Goal: Task Accomplishment & Management: Complete application form

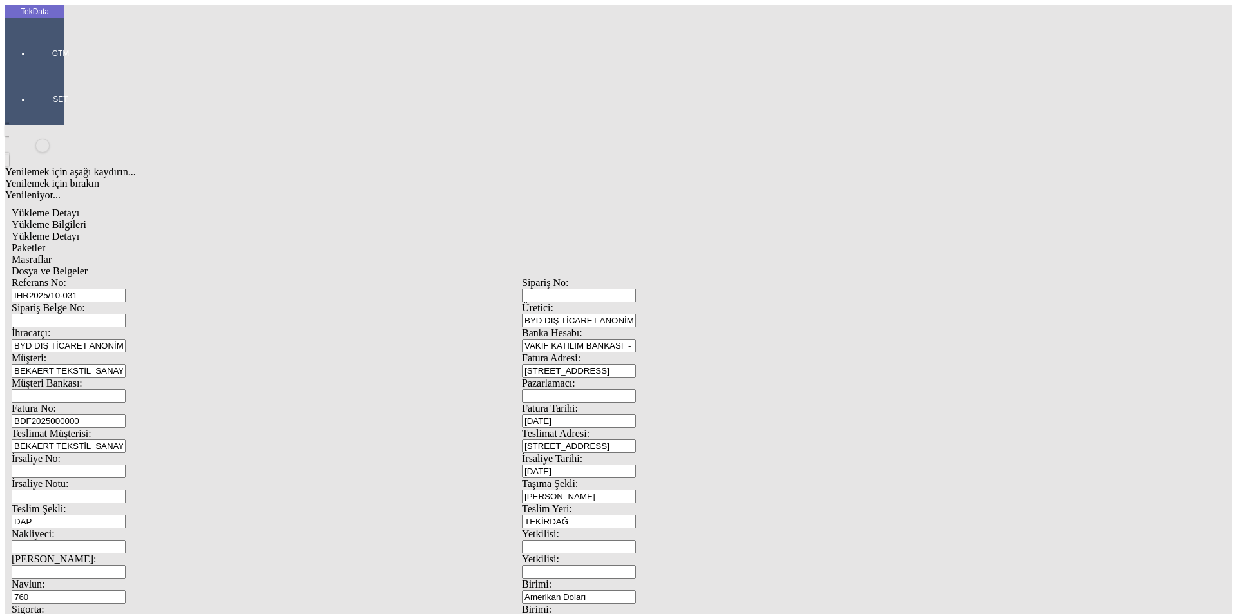
scroll to position [111, 0]
click at [31, 71] on div at bounding box center [60, 71] width 59 height 0
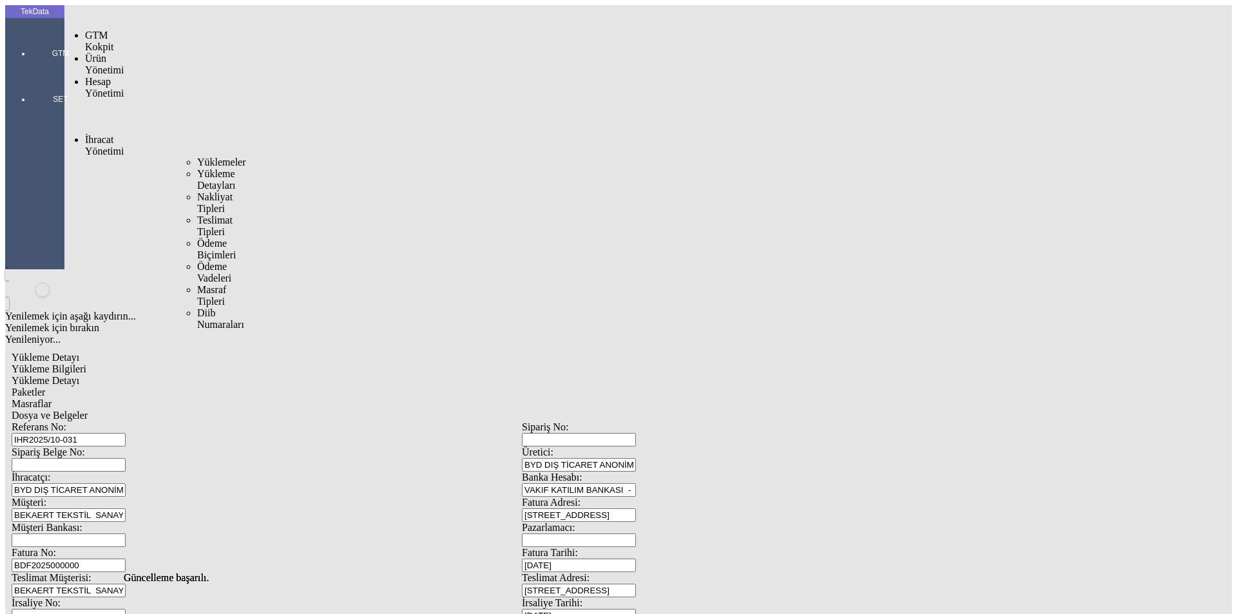
drag, startPoint x: 103, startPoint y: 74, endPoint x: 145, endPoint y: 75, distance: 41.9
click at [104, 134] on span "İhracat Yönetimi" at bounding box center [104, 145] width 39 height 23
click at [197, 157] on span "Yüklemeler" at bounding box center [221, 162] width 49 height 11
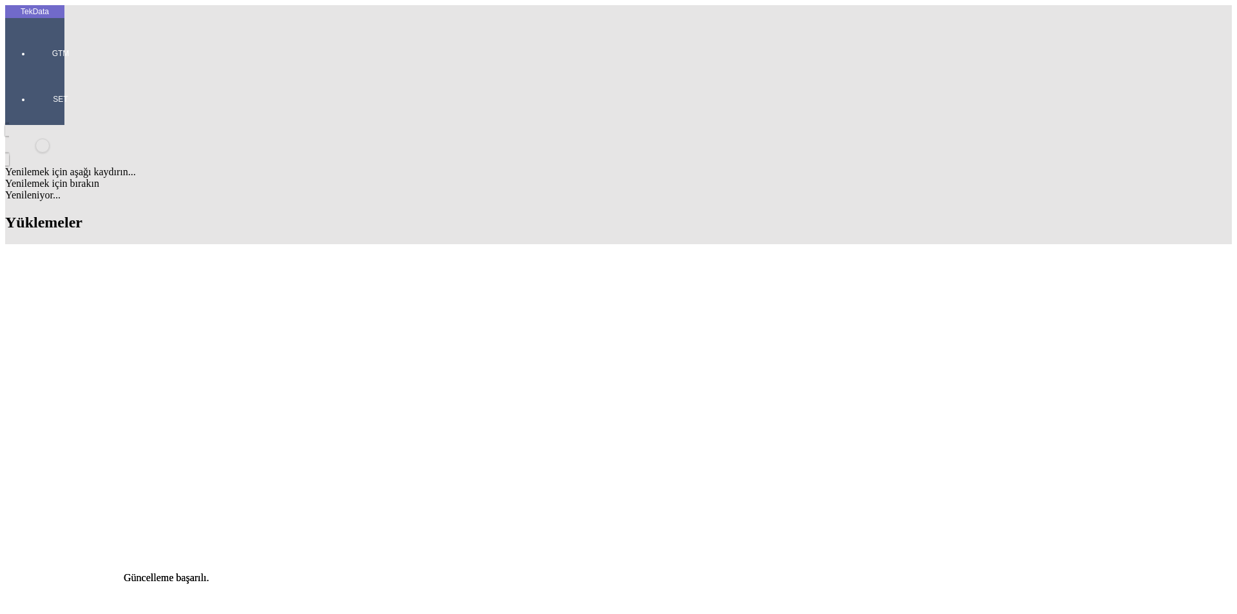
drag, startPoint x: 672, startPoint y: 104, endPoint x: 562, endPoint y: 105, distance: 110.8
type input "[PERSON_NAME]"
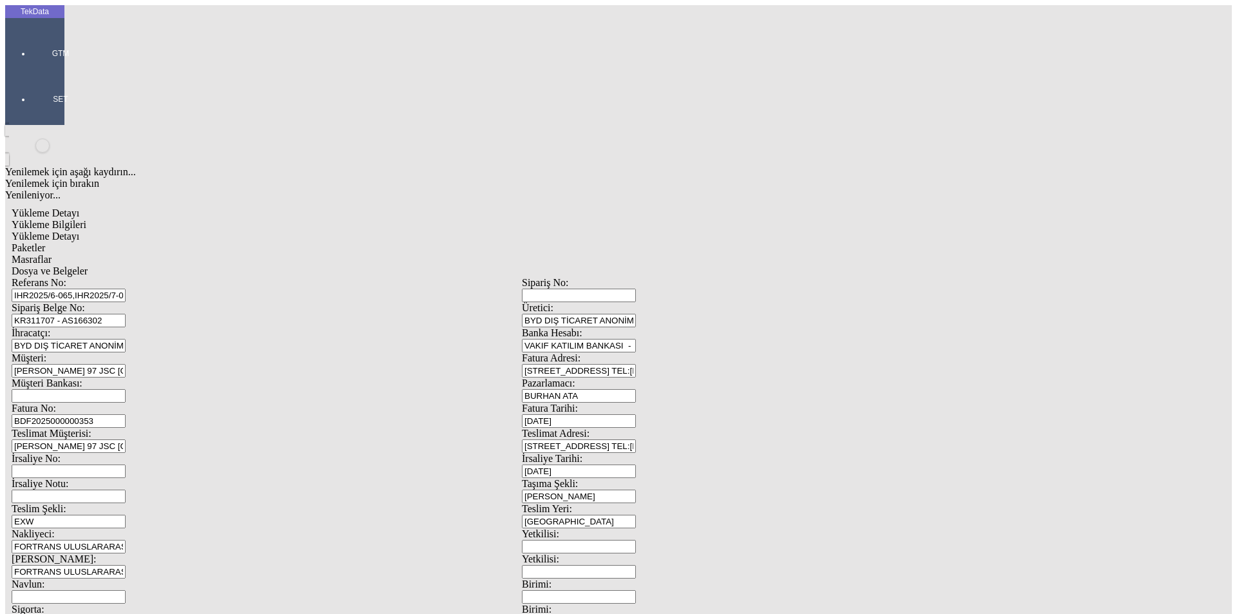
click at [79, 231] on span "Yükleme Detayı" at bounding box center [46, 236] width 68 height 11
click at [600, 303] on div "Evet" at bounding box center [630, 298] width 186 height 12
click at [575, 303] on div "Evet" at bounding box center [630, 298] width 186 height 12
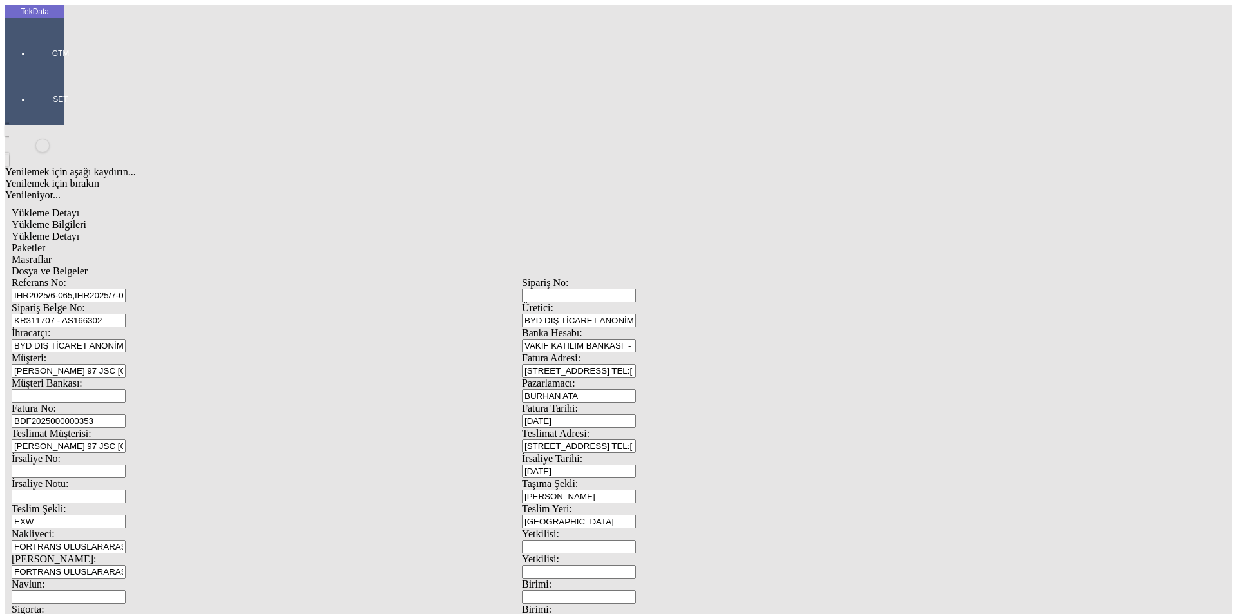
drag, startPoint x: 1195, startPoint y: 93, endPoint x: 1170, endPoint y: 122, distance: 37.9
drag, startPoint x: 978, startPoint y: 140, endPoint x: 1002, endPoint y: 146, distance: 24.5
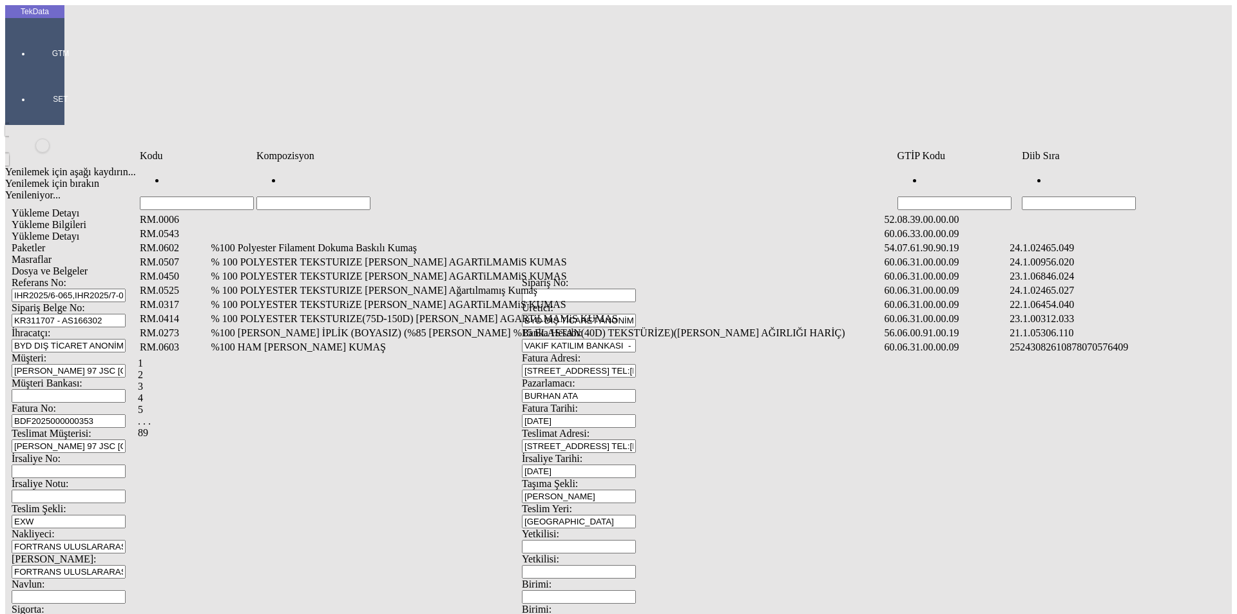
click at [1109, 196] on input "Hücreyi Filtrele" at bounding box center [1079, 203] width 114 height 14
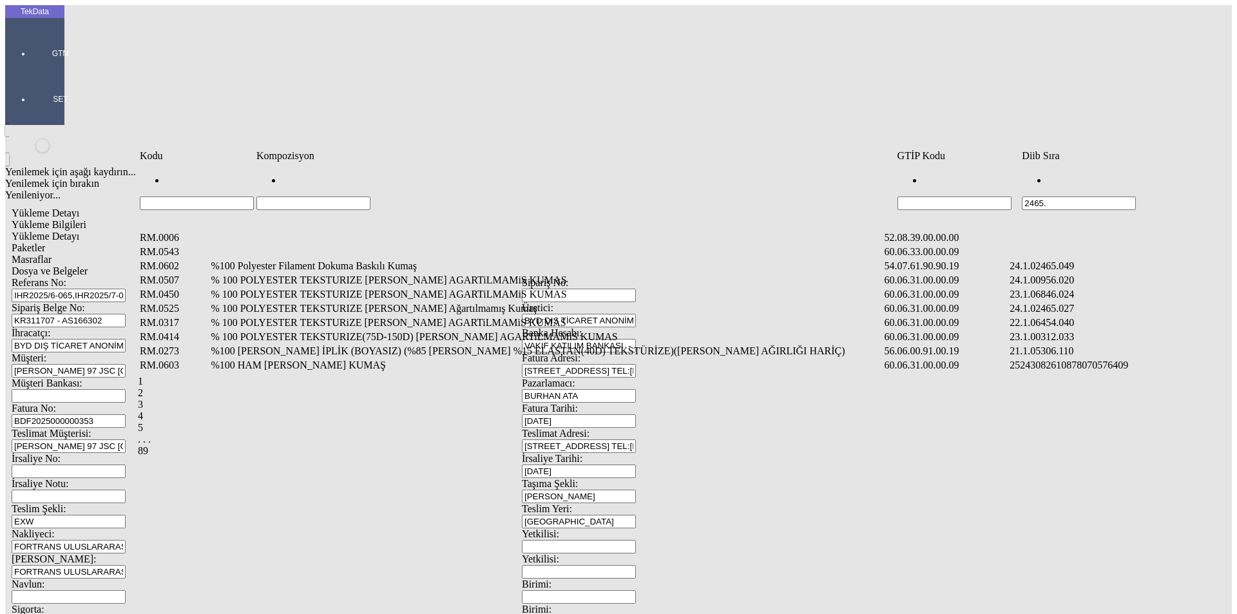
type input "2465."
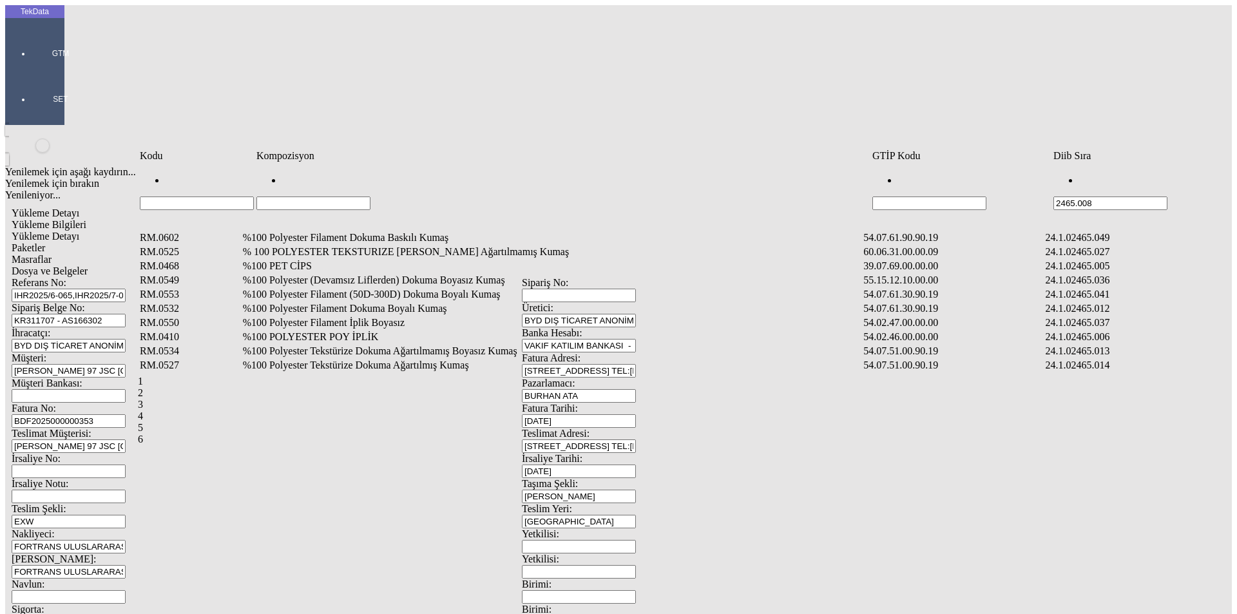
type input "2465.008"
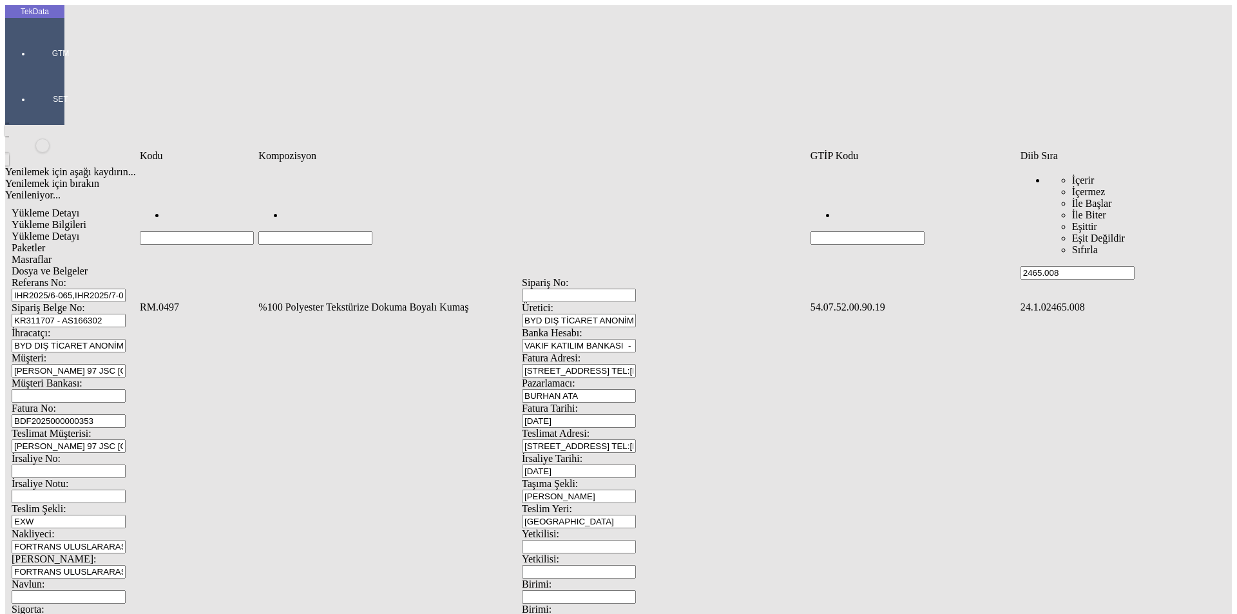
click at [474, 301] on td "%100 Polyester Tekstürize Dokuma Boyalı Kumaş" at bounding box center [533, 307] width 550 height 13
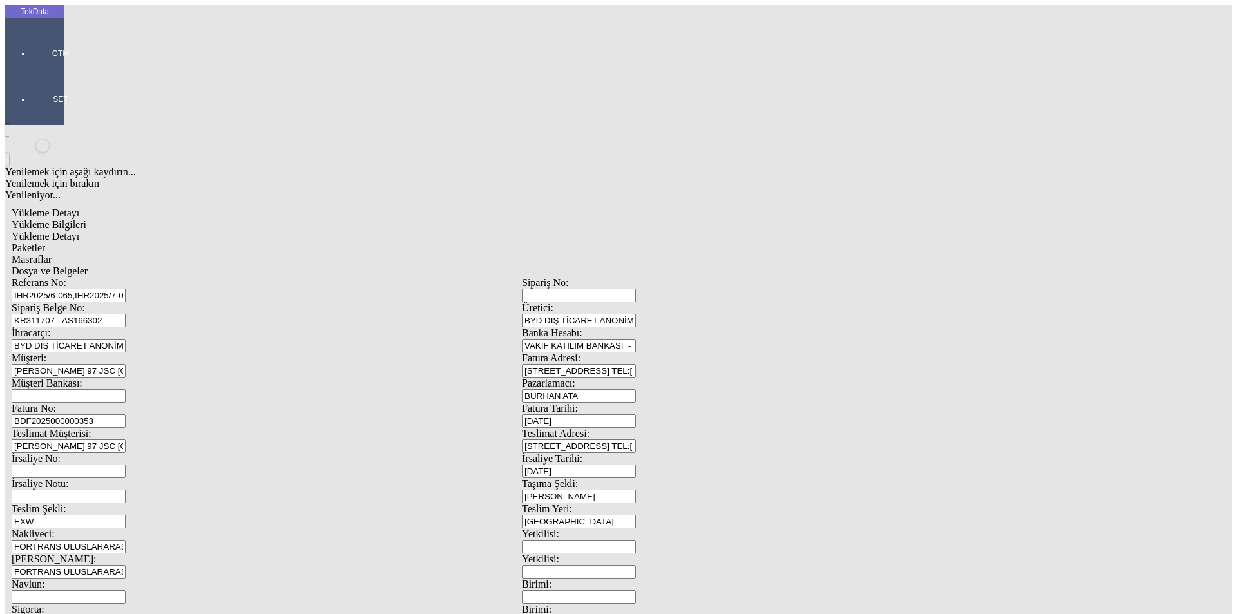
type input "11637"
click at [732, 233] on div "Metre" at bounding box center [957, 239] width 510 height 12
type input "Metre"
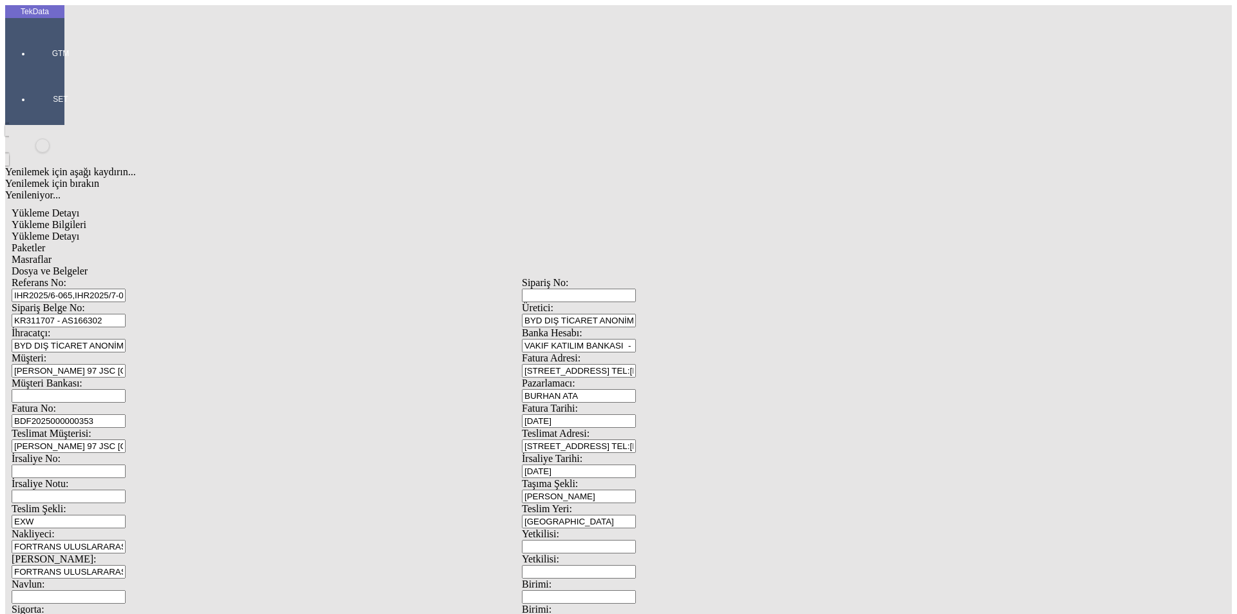
drag, startPoint x: 1197, startPoint y: 312, endPoint x: 1201, endPoint y: 321, distance: 10.2
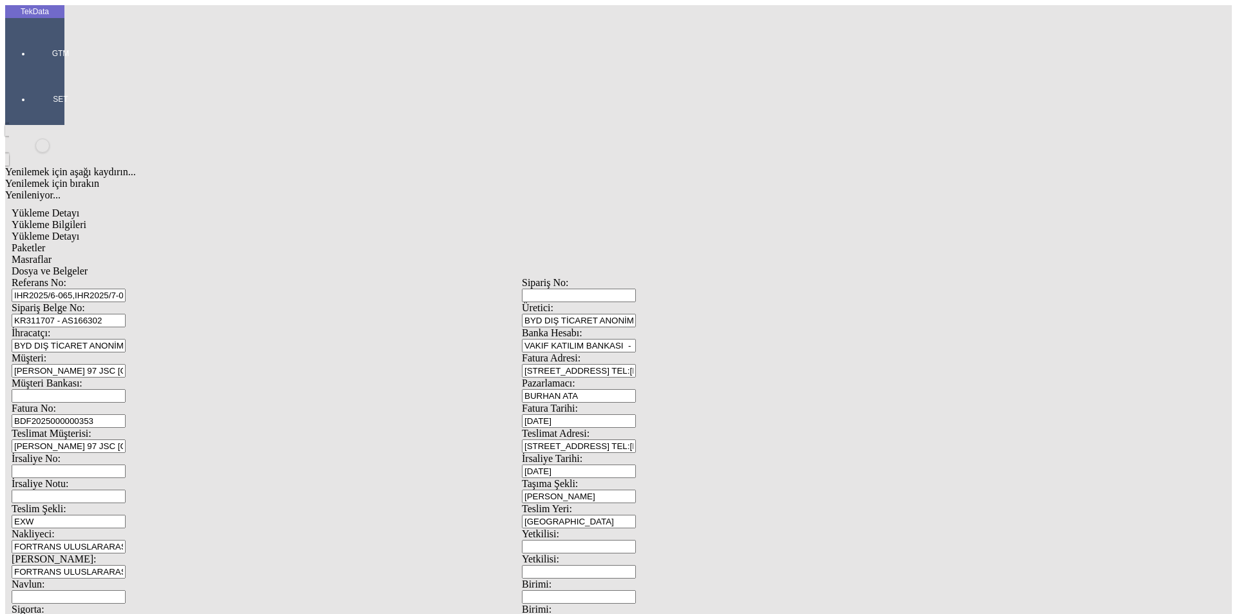
click at [126, 314] on input "KR311707 - AS166302" at bounding box center [69, 321] width 114 height 14
drag, startPoint x: 287, startPoint y: 119, endPoint x: 64, endPoint y: 123, distance: 222.2
click at [64, 201] on div "Yükleme Detayı Yükleme Bilgileri Yükleme Detayı Paketler Masraflar Dosya ve Bel…" at bounding box center [521, 572] width 1033 height 743
drag, startPoint x: 134, startPoint y: 84, endPoint x: 113, endPoint y: 84, distance: 21.3
click at [113, 277] on div "Referans No: IHR2025/6-065,IHR2025/7-036 Sipariş No: Sipariş Belge No: KR311707…" at bounding box center [522, 578] width 1020 height 603
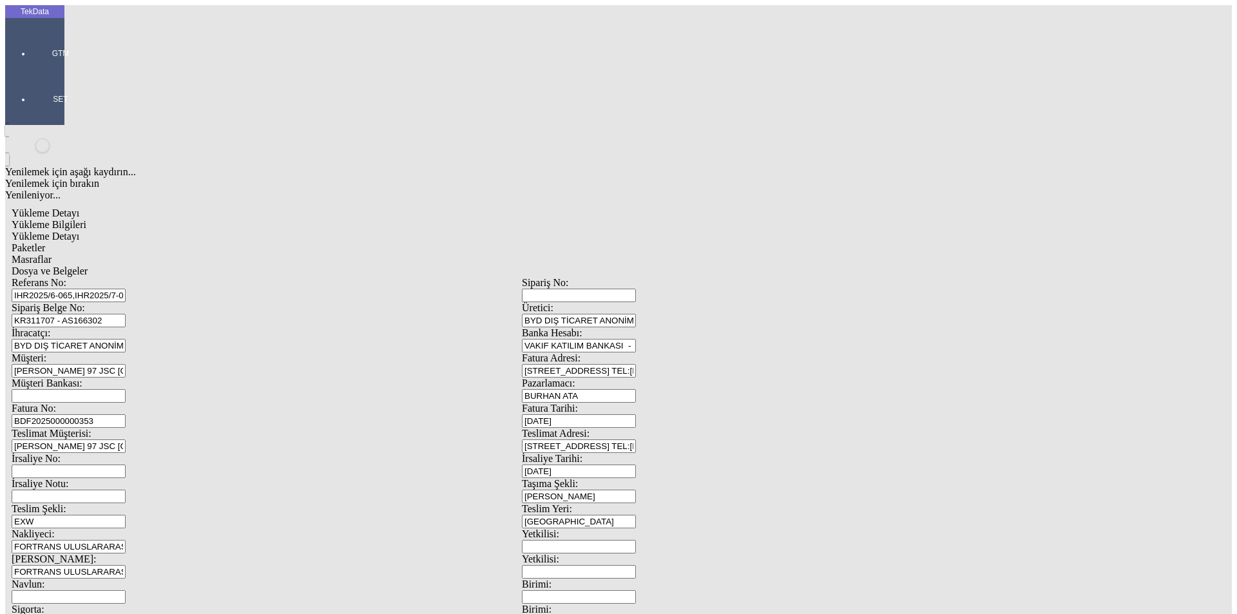
paste input "9-044"
type input "IHR2025/9-044"
drag, startPoint x: 284, startPoint y: 117, endPoint x: 0, endPoint y: 117, distance: 284.0
click at [5, 117] on div "TekData GTM SET Yenilemek için aşağı kaydırın... Yenilemek için bırakın Yenilen…" at bounding box center [521, 509] width 1033 height 1009
paste input "2927"
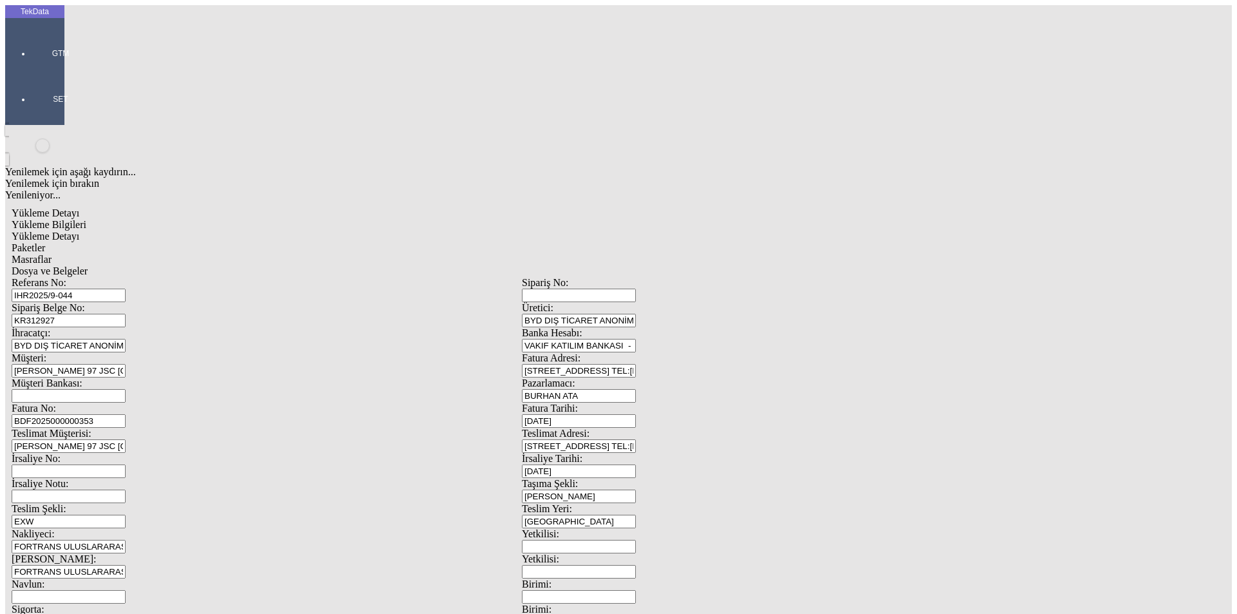
type input "KR312927"
click at [126, 414] on input "BDF2025000000353" at bounding box center [69, 421] width 114 height 14
type input "BDF2025000000"
type input "[DATE]"
drag, startPoint x: 678, startPoint y: 265, endPoint x: 629, endPoint y: 272, distance: 49.5
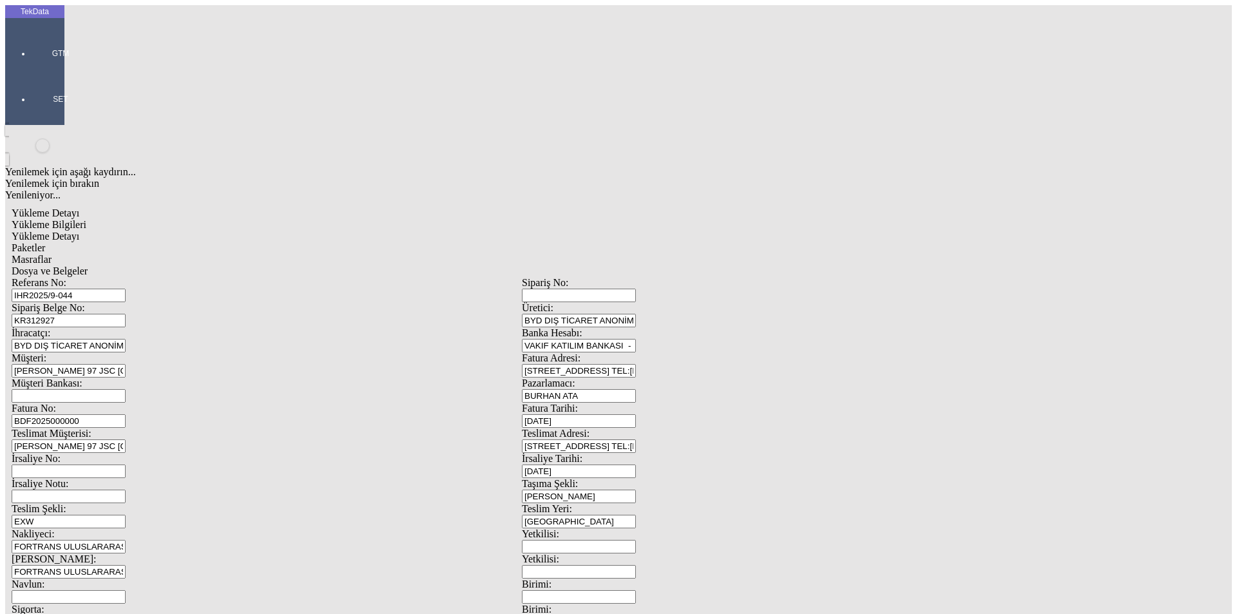
click at [629, 453] on div "İrsaliye No: İrsaliye Tarihi: [DATE]" at bounding box center [522, 465] width 1020 height 25
type input "[DATE]"
drag, startPoint x: 245, startPoint y: 324, endPoint x: 89, endPoint y: 322, distance: 155.9
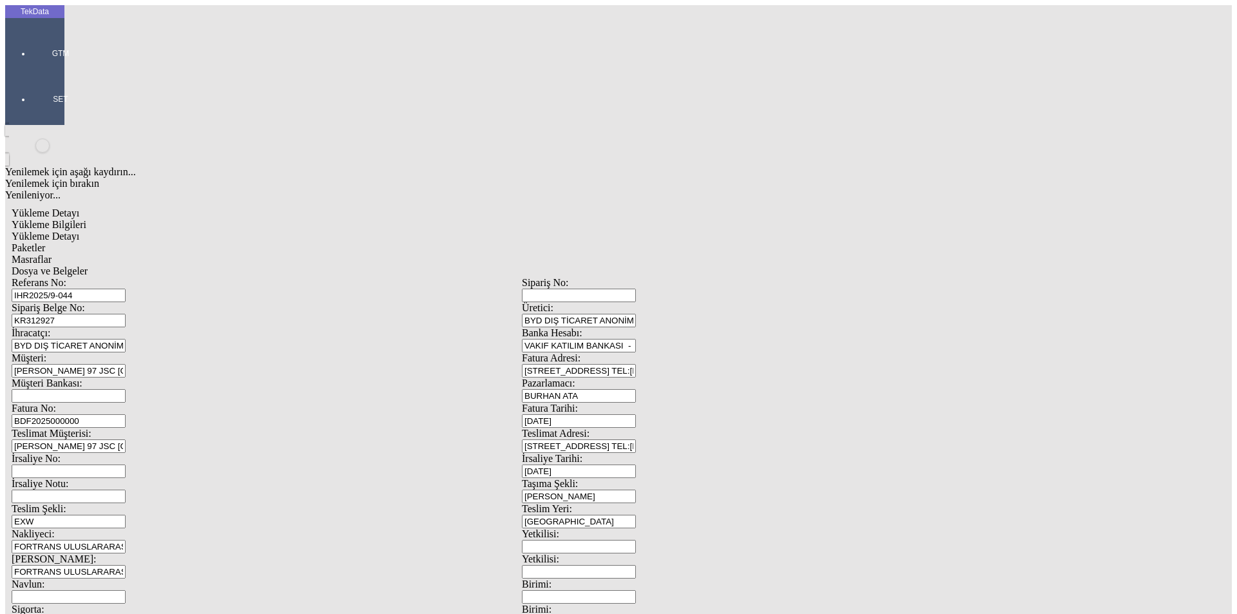
type input "[DATE]"
drag, startPoint x: 184, startPoint y: 441, endPoint x: 79, endPoint y: 426, distance: 106.0
type input "[DATE]"
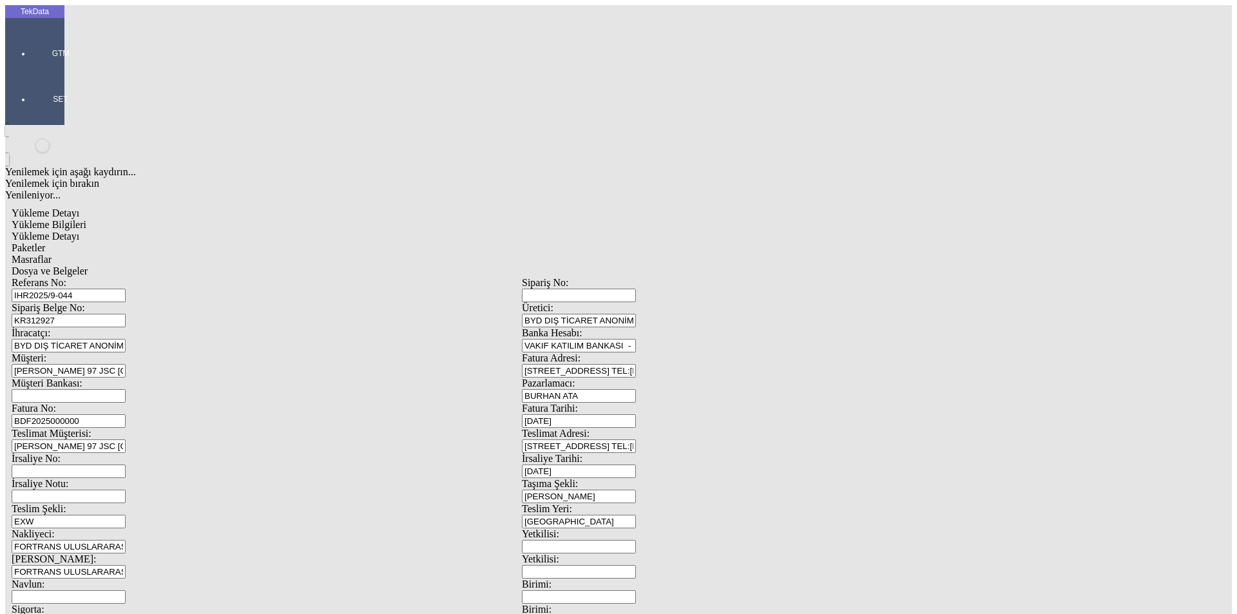
type input "1015.04"
click at [655, 507] on div "Referans No: IHR2025/9-044 Sipariş No: Sipariş Belge No: KR312927 Üretici: BYD …" at bounding box center [522, 578] width 1020 height 603
type input "1024.64"
drag, startPoint x: 1187, startPoint y: 577, endPoint x: 1175, endPoint y: 580, distance: 11.9
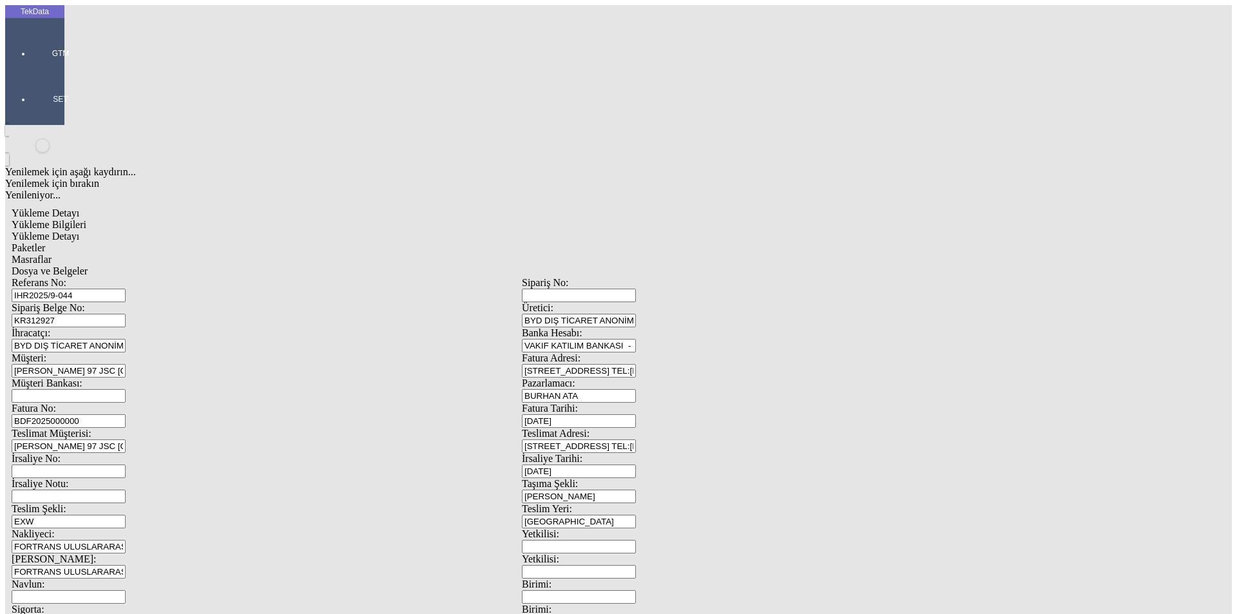
click at [186, 231] on div "Yükleme Detayı" at bounding box center [522, 237] width 1020 height 12
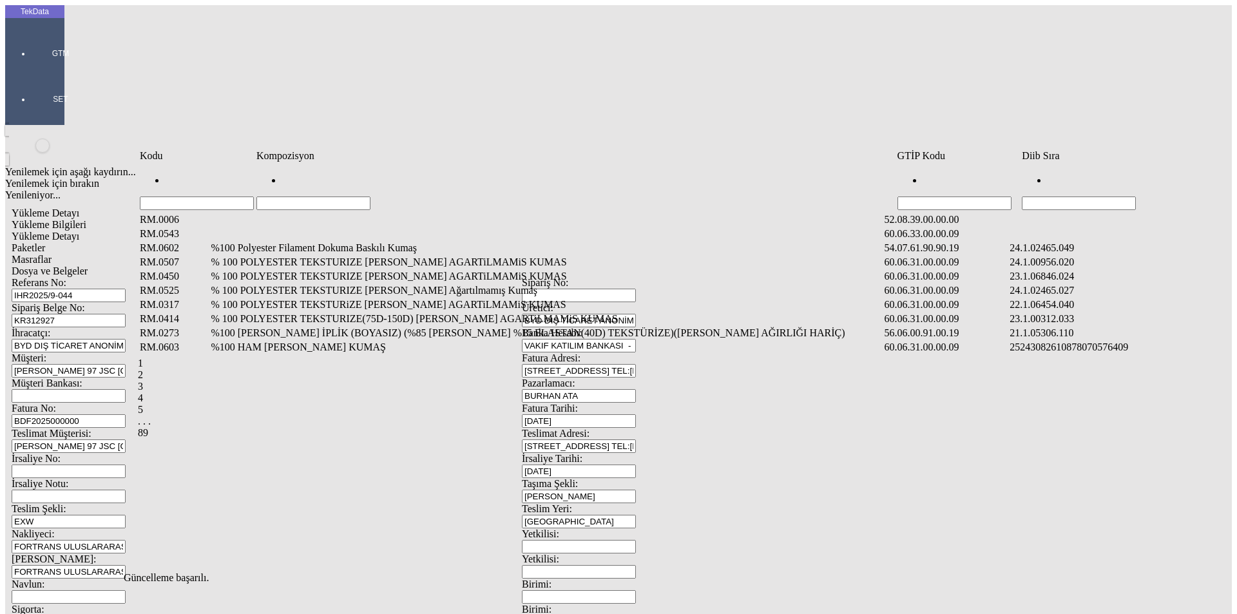
click at [1076, 196] on input "Hücreyi Filtrele" at bounding box center [1079, 203] width 114 height 14
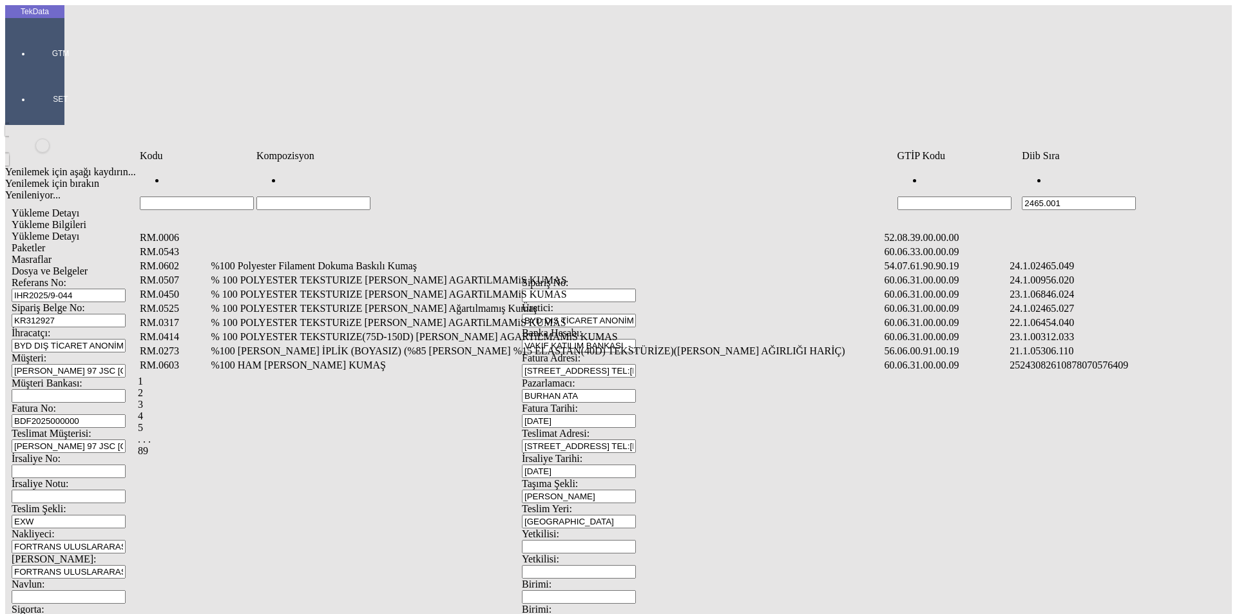
type input "2465.00"
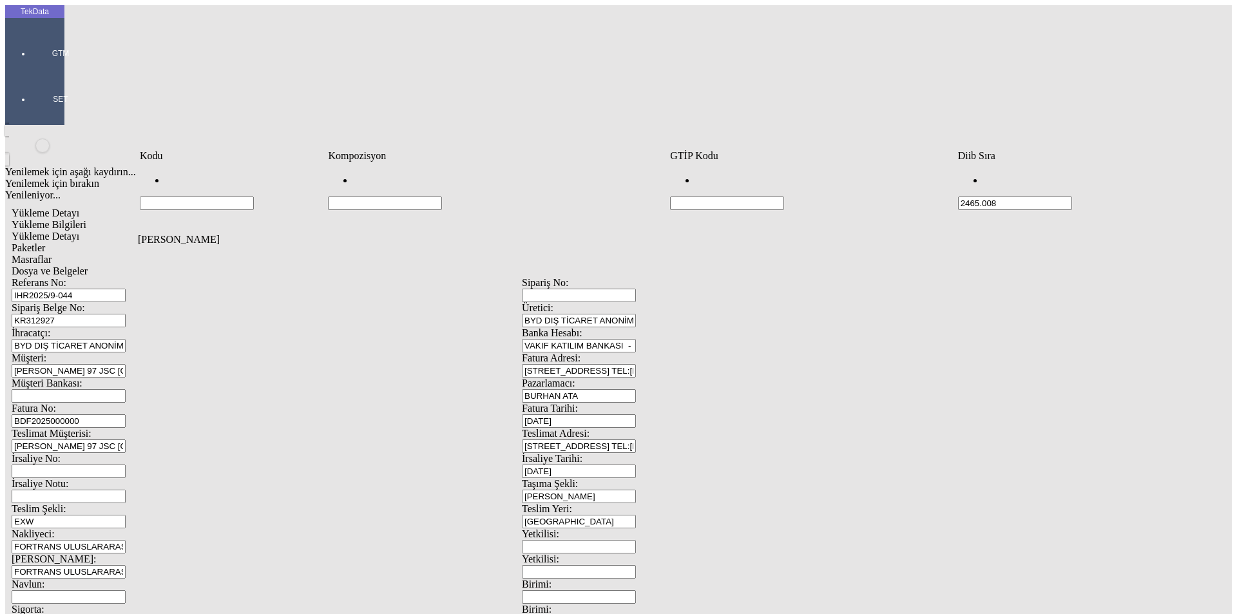
type input "2465.008"
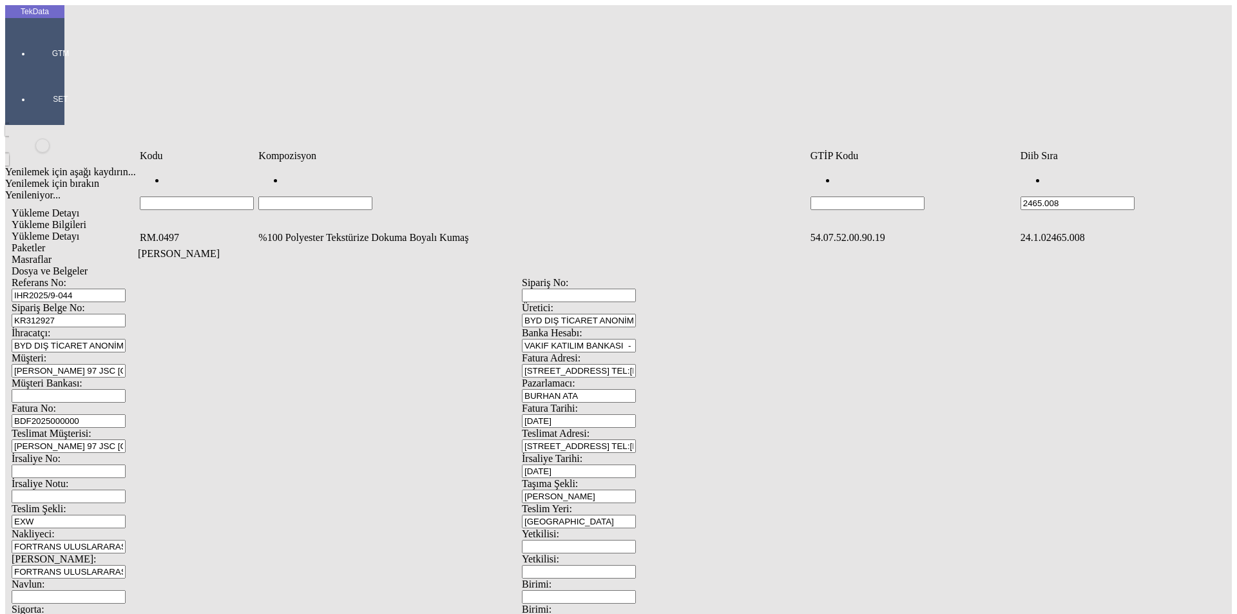
click at [313, 231] on td "%100 Polyester Tekstürize Dokuma Boyalı Kumaş" at bounding box center [533, 237] width 550 height 13
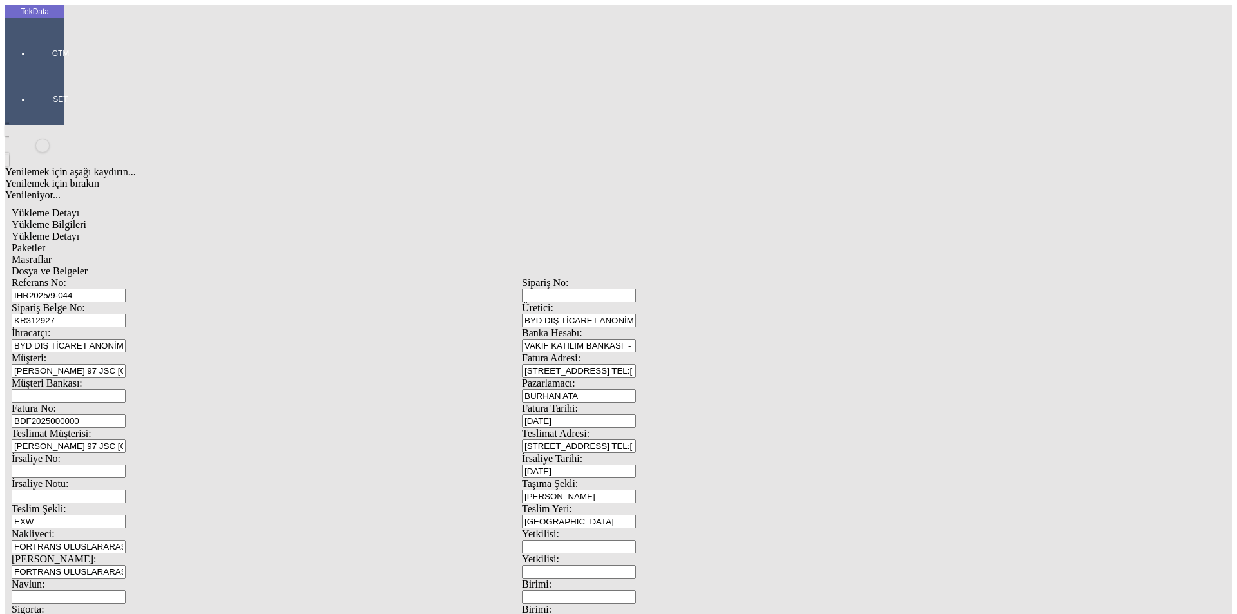
click at [86, 219] on span "Yükleme Bilgileri" at bounding box center [49, 224] width 75 height 11
click at [176, 231] on div "Yükleme Detayı" at bounding box center [522, 237] width 1020 height 12
type input "11637"
drag, startPoint x: 716, startPoint y: 186, endPoint x: 719, endPoint y: 198, distance: 12.7
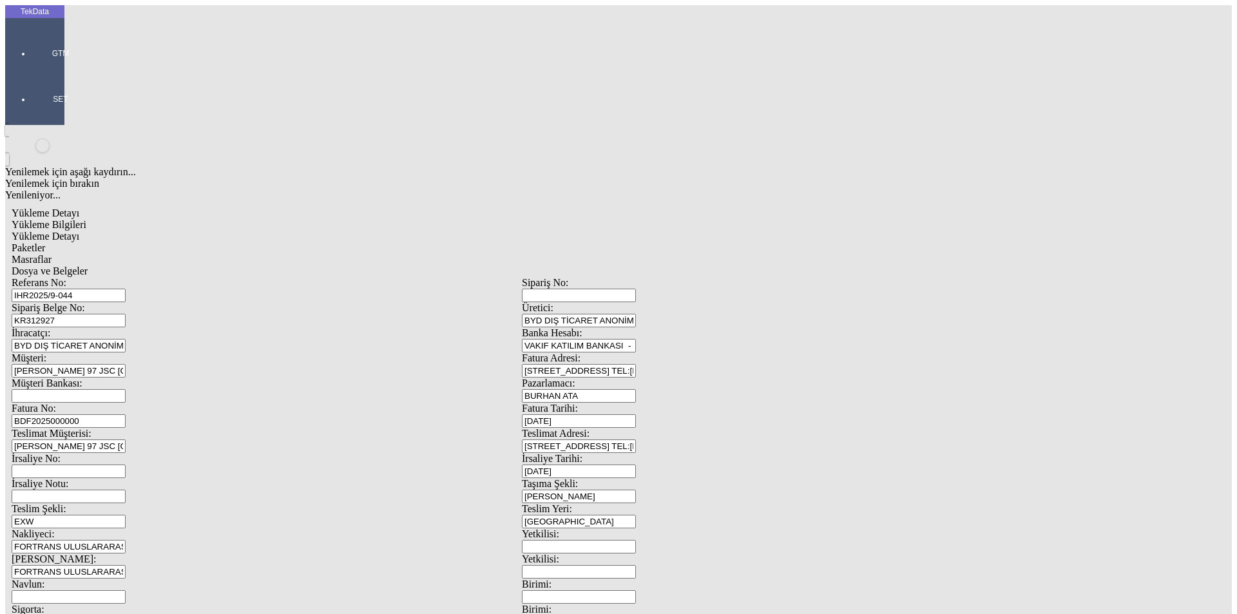
click at [721, 233] on div "Metre" at bounding box center [957, 239] width 510 height 12
type input "Metre"
type input "1.61"
drag, startPoint x: 726, startPoint y: 213, endPoint x: 734, endPoint y: 223, distance: 12.9
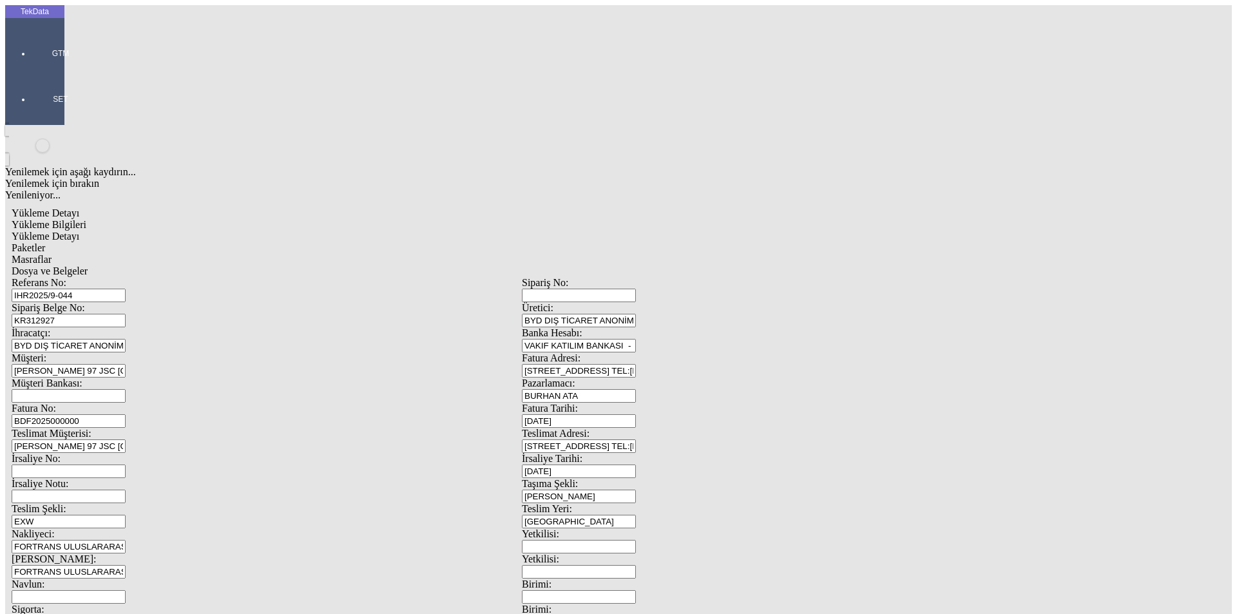
click at [736, 281] on div "Avro" at bounding box center [957, 287] width 510 height 12
type input "Avro"
type input "150"
type input "1015.04"
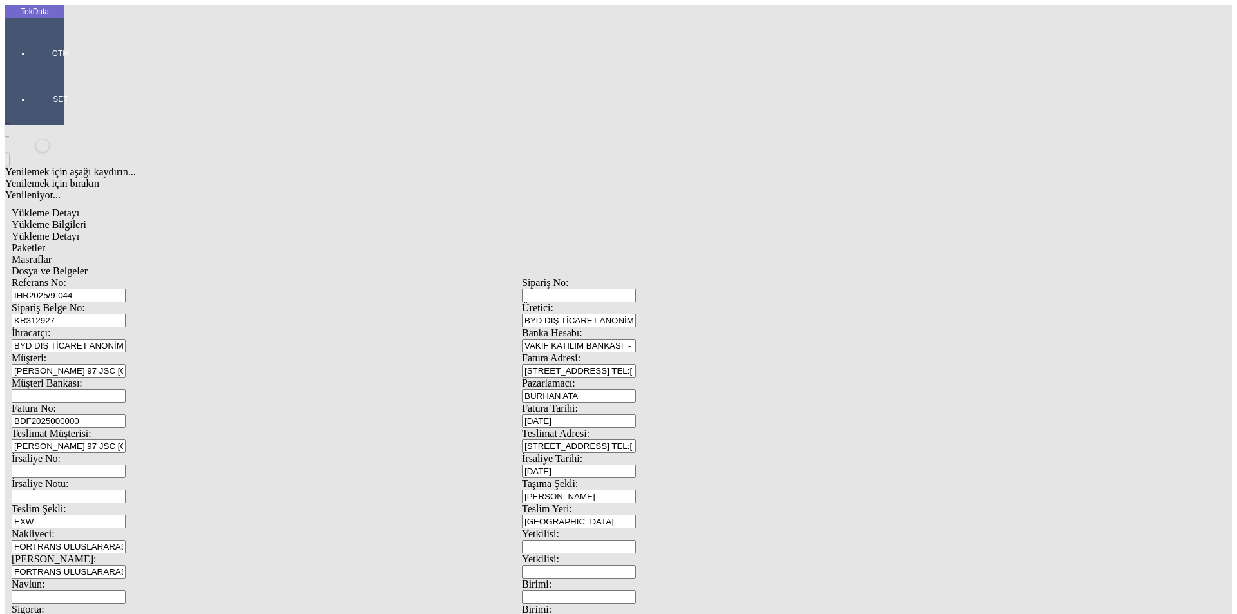
type input "1024.64"
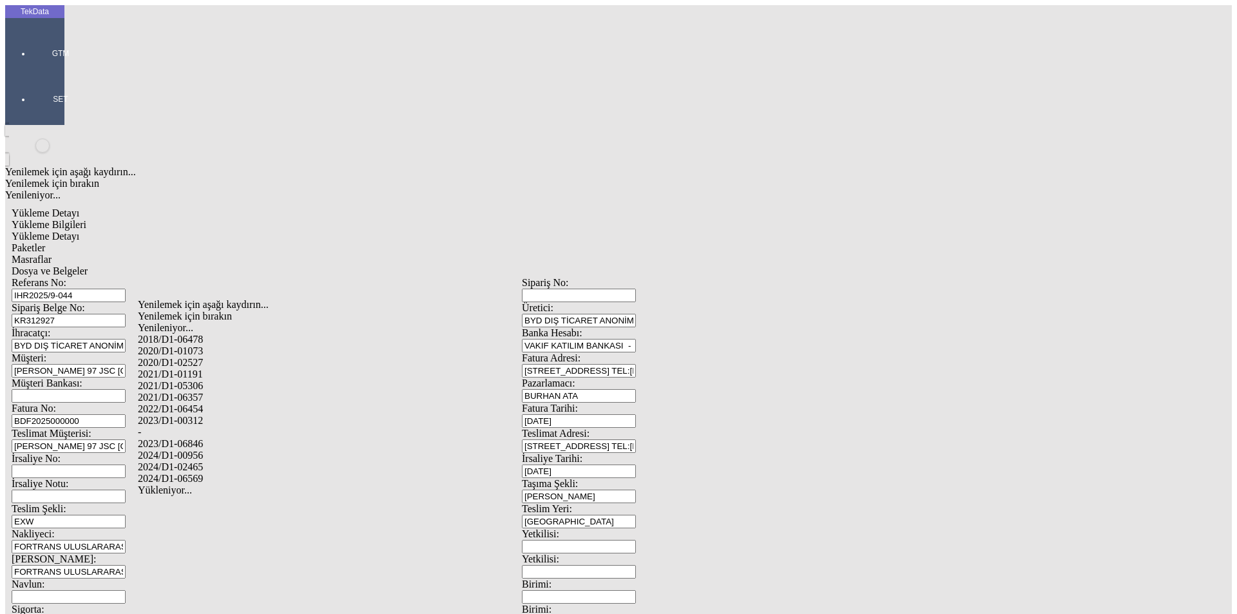
click at [216, 461] on div "2024/D1-02465" at bounding box center [388, 467] width 500 height 12
type input "2024/D1-02465"
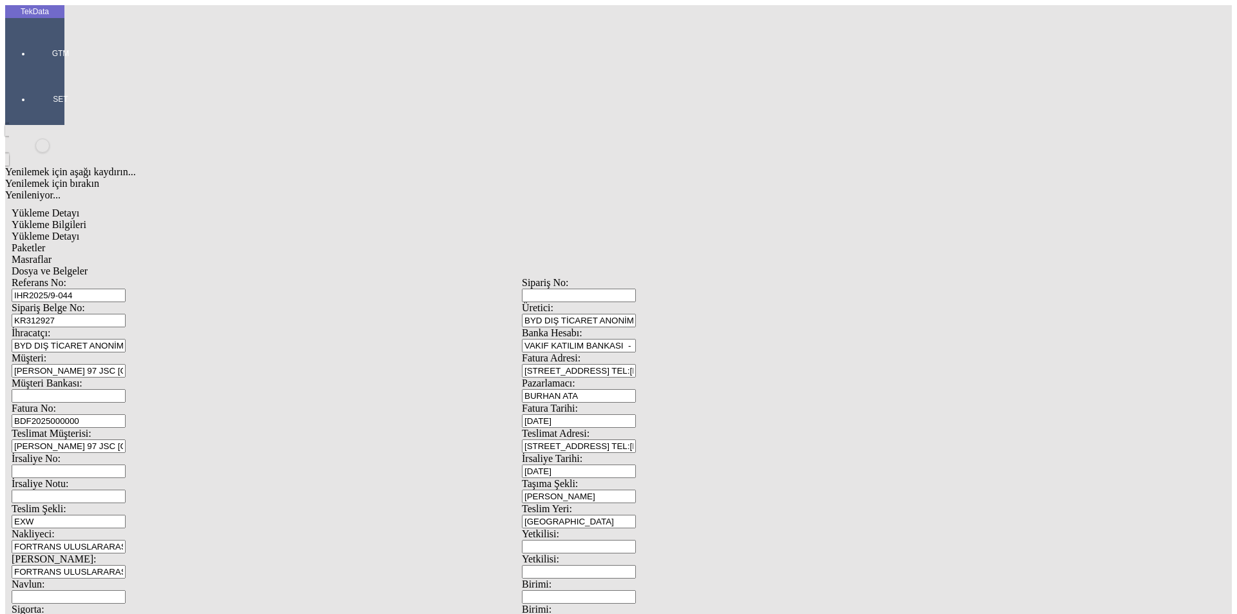
click at [313, 242] on div "Paketler" at bounding box center [522, 248] width 1020 height 12
type input "[PERSON_NAME]"
drag, startPoint x: 702, startPoint y: 133, endPoint x: 627, endPoint y: 133, distance: 75.4
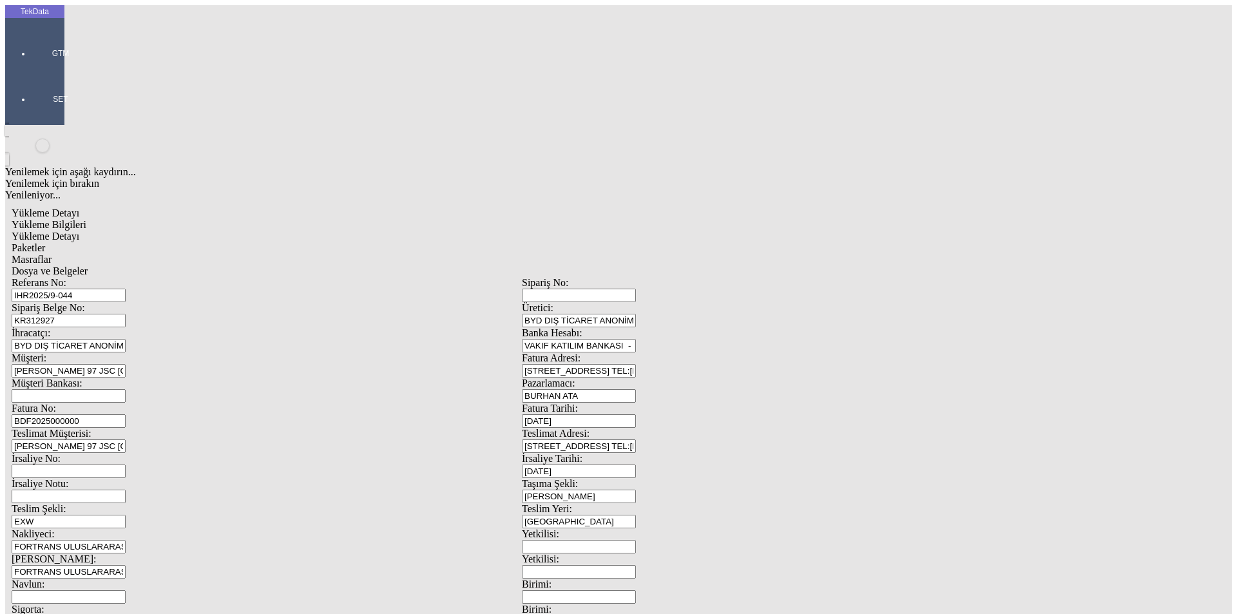
type input "48"
click at [52, 254] on span "Masraflar" at bounding box center [32, 259] width 40 height 11
click at [88, 265] on span "Dosya ve Belgeler" at bounding box center [50, 270] width 76 height 11
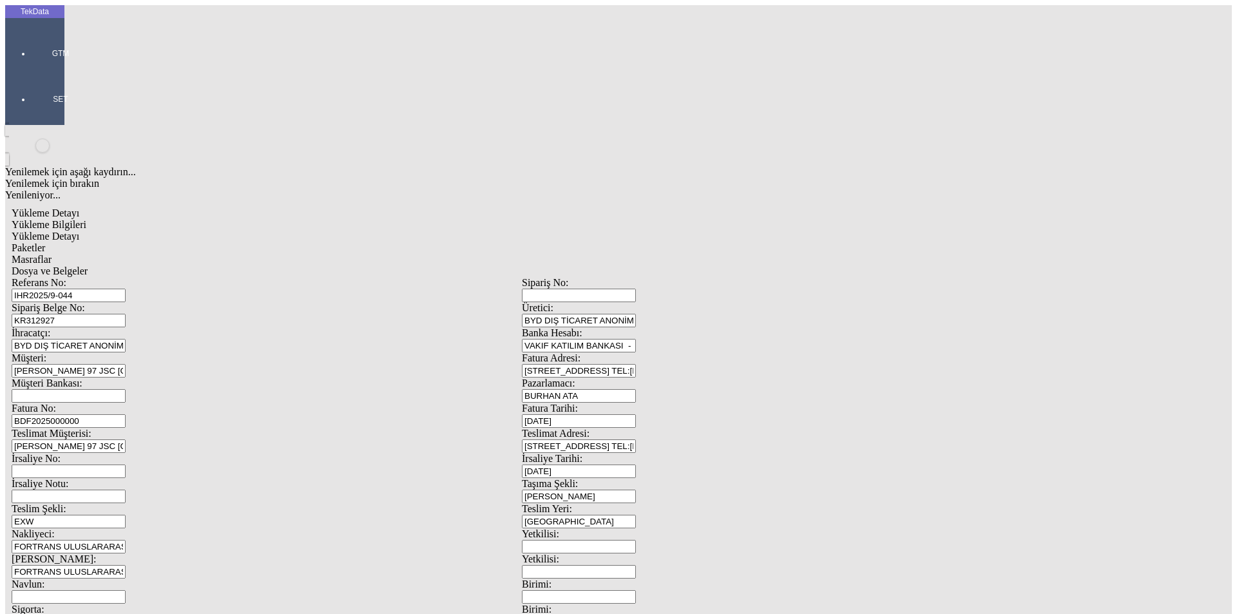
click at [88, 265] on span "Dosya ve Belgeler" at bounding box center [50, 270] width 76 height 11
click at [86, 219] on span "Yükleme Bilgileri" at bounding box center [49, 224] width 75 height 11
click at [128, 277] on div "Referans No: IHR2025/9-044" at bounding box center [267, 289] width 510 height 25
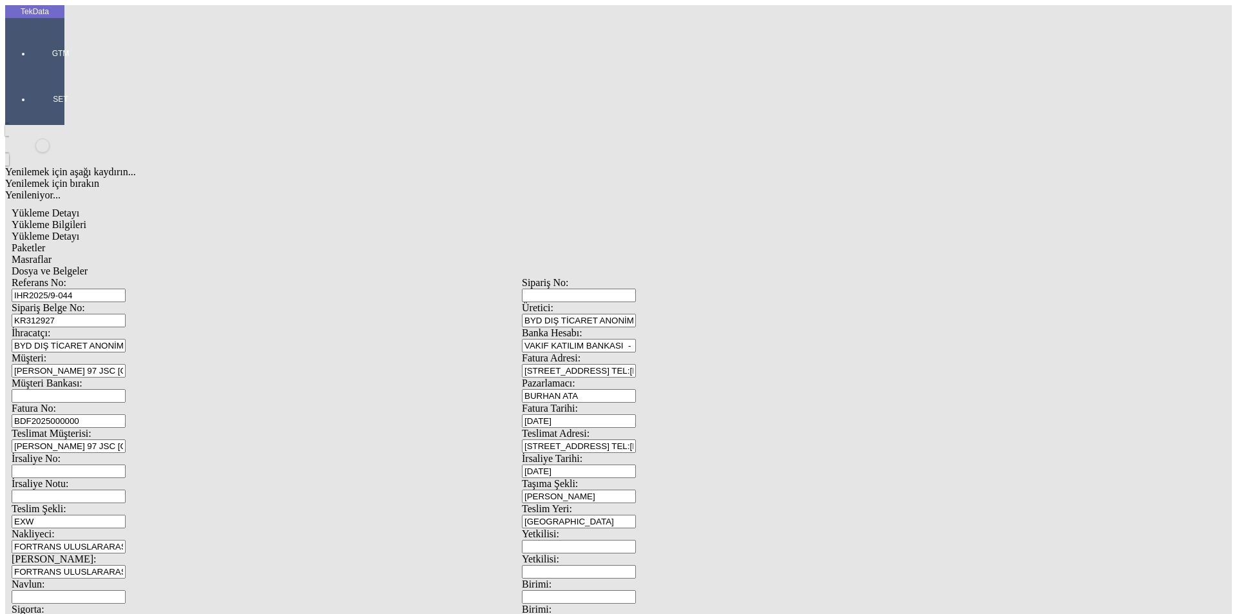
drag, startPoint x: 246, startPoint y: 119, endPoint x: 117, endPoint y: 118, distance: 129.5
click at [119, 302] on div "Sipariş Belge No: KR312927" at bounding box center [267, 314] width 510 height 25
